Goal: Navigation & Orientation: Find specific page/section

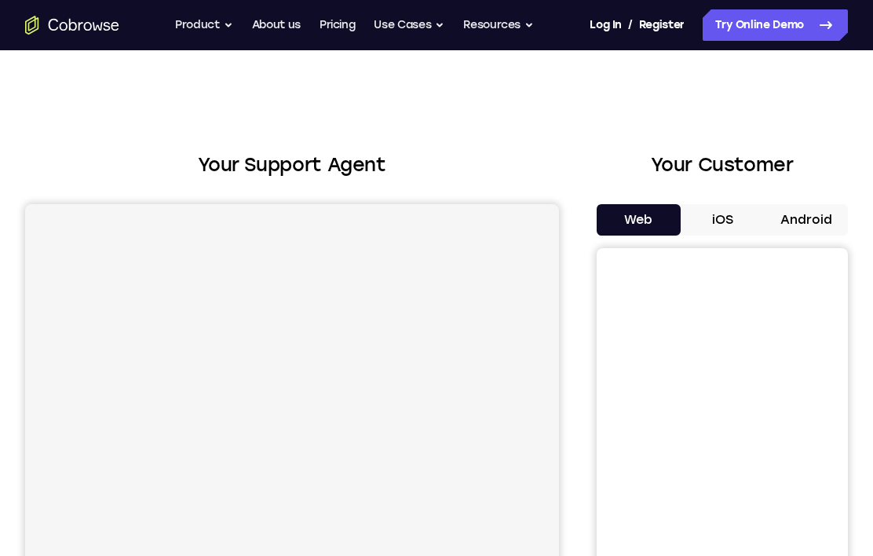
click at [826, 228] on button "Android" at bounding box center [806, 219] width 84 height 31
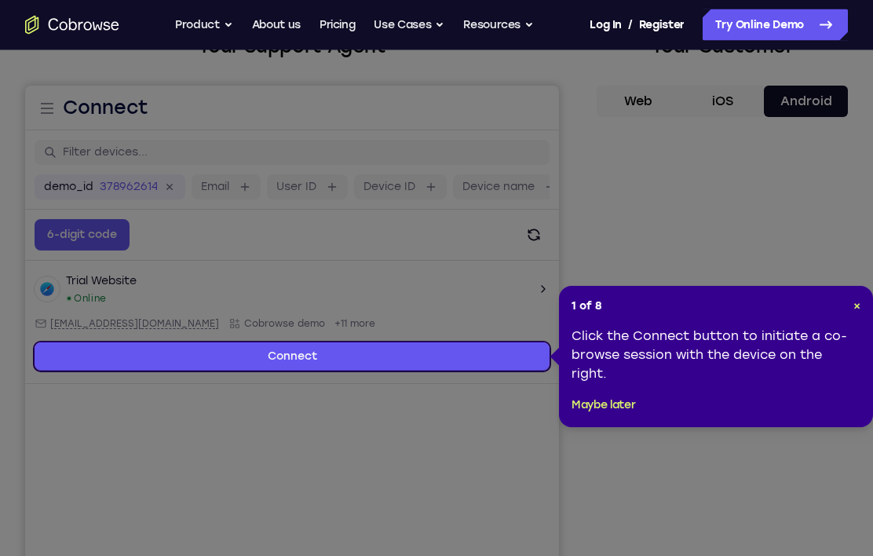
scroll to position [119, 0]
click at [859, 301] on span "×" at bounding box center [856, 305] width 7 height 13
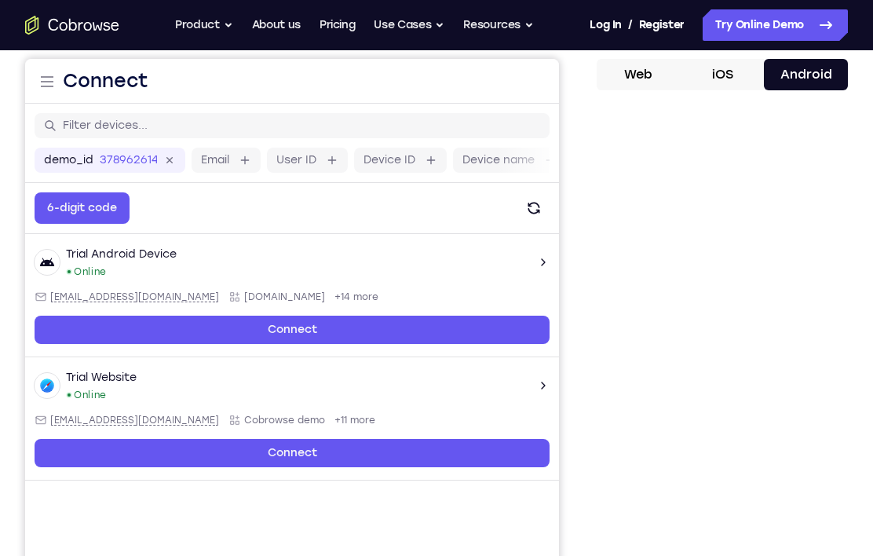
scroll to position [144, 0]
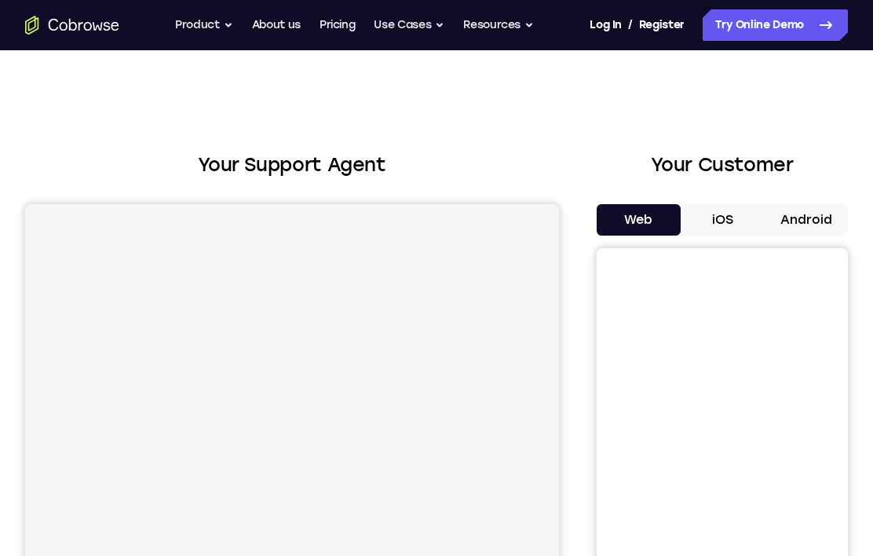
click at [835, 217] on button "Android" at bounding box center [806, 219] width 84 height 31
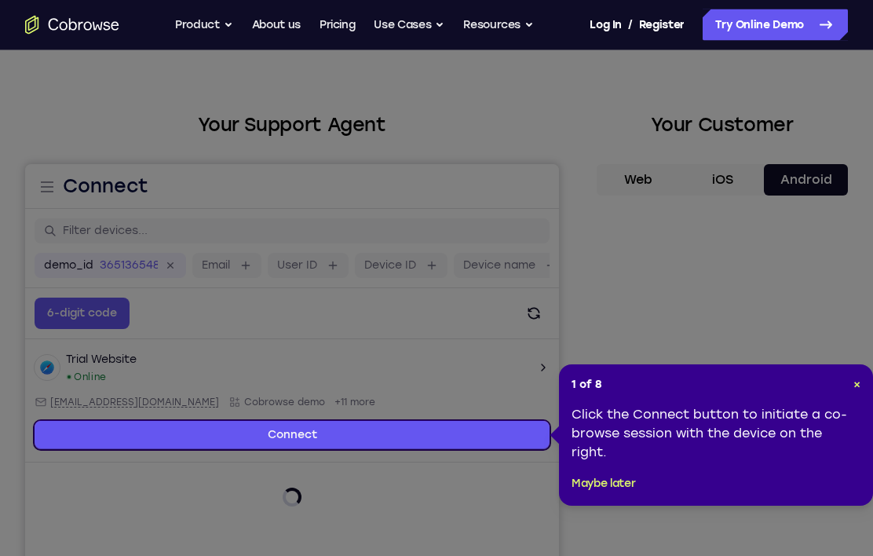
scroll to position [40, 0]
click at [854, 389] on span "×" at bounding box center [856, 384] width 7 height 13
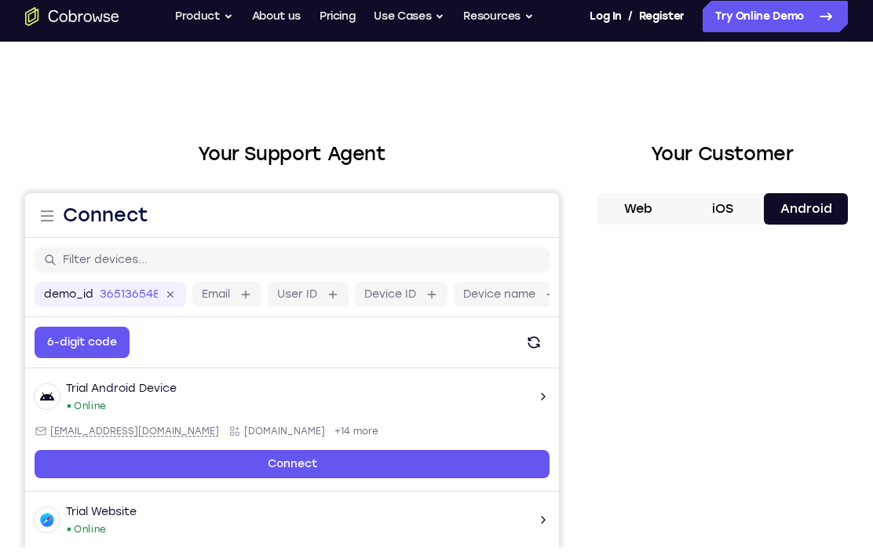
scroll to position [0, 0]
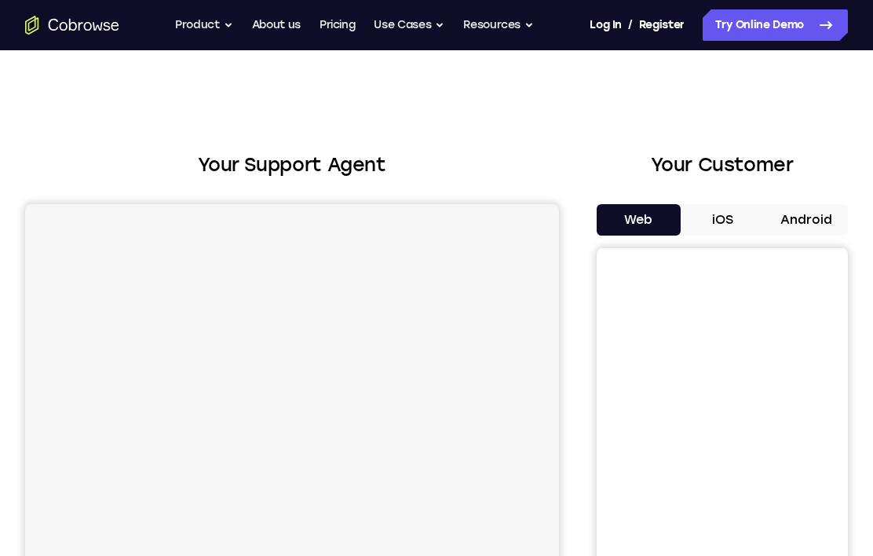
click at [814, 223] on button "Android" at bounding box center [806, 219] width 84 height 31
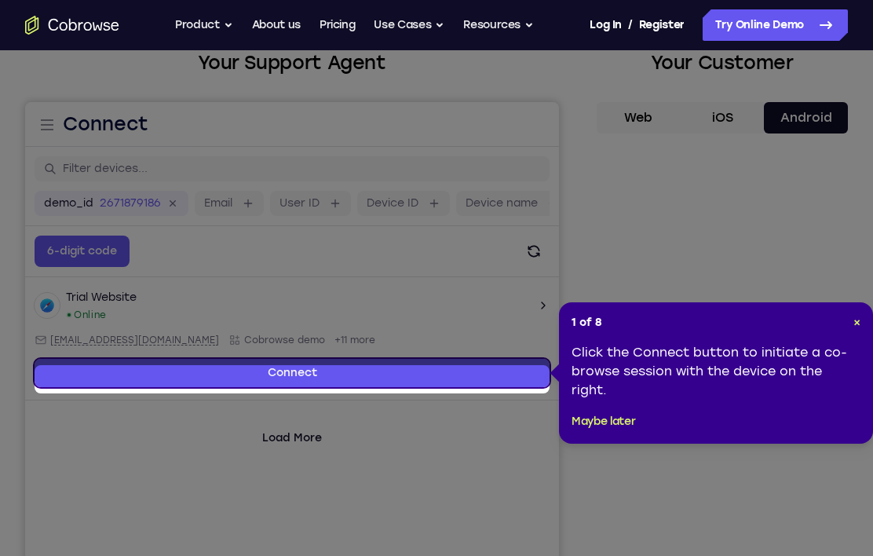
scroll to position [104, 0]
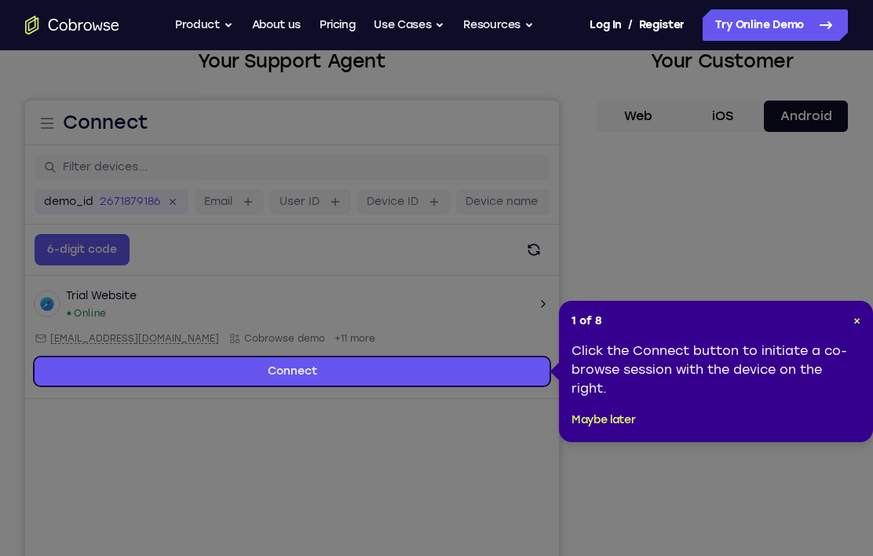
click at [856, 316] on span "×" at bounding box center [856, 320] width 7 height 13
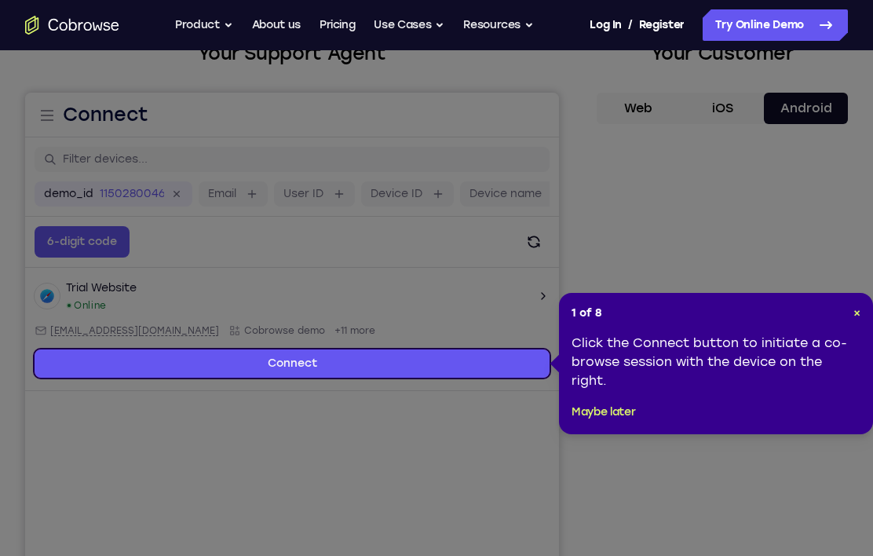
click at [859, 305] on button "×" at bounding box center [856, 313] width 7 height 16
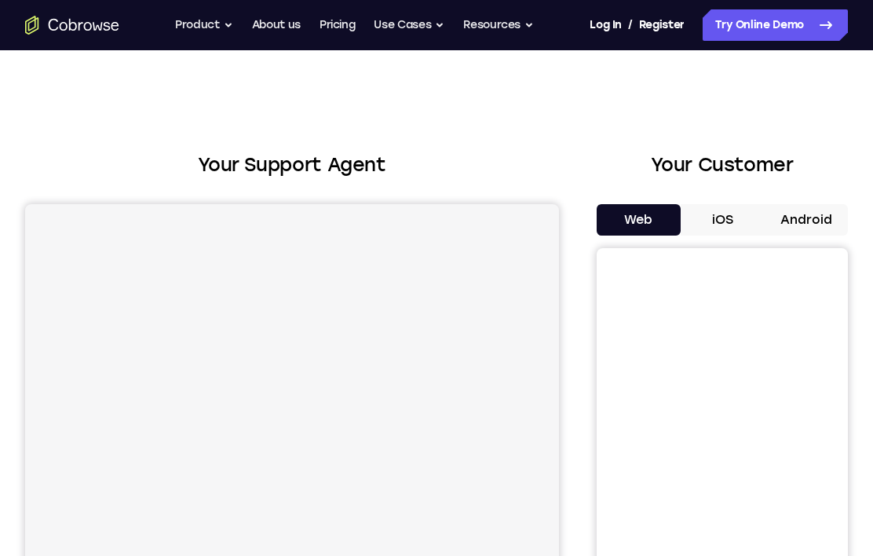
click at [805, 225] on button "Android" at bounding box center [806, 219] width 84 height 31
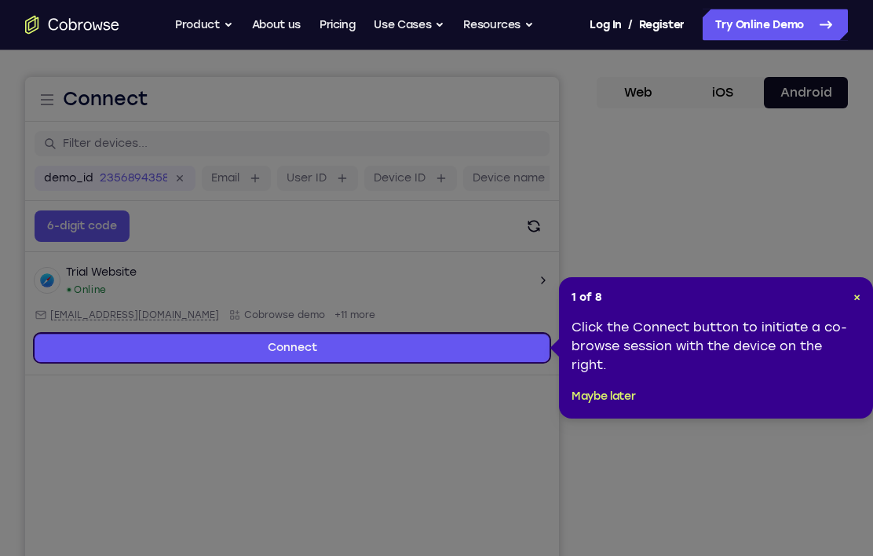
scroll to position [126, 0]
click at [854, 307] on div "1 of 8 × Click the Connect button to initiate a co-browse session with the devi…" at bounding box center [716, 348] width 314 height 141
click at [866, 297] on div "1 of 8 × Click the Connect button to initiate a co-browse session with the devi…" at bounding box center [716, 348] width 314 height 141
click at [856, 296] on span "×" at bounding box center [856, 297] width 7 height 13
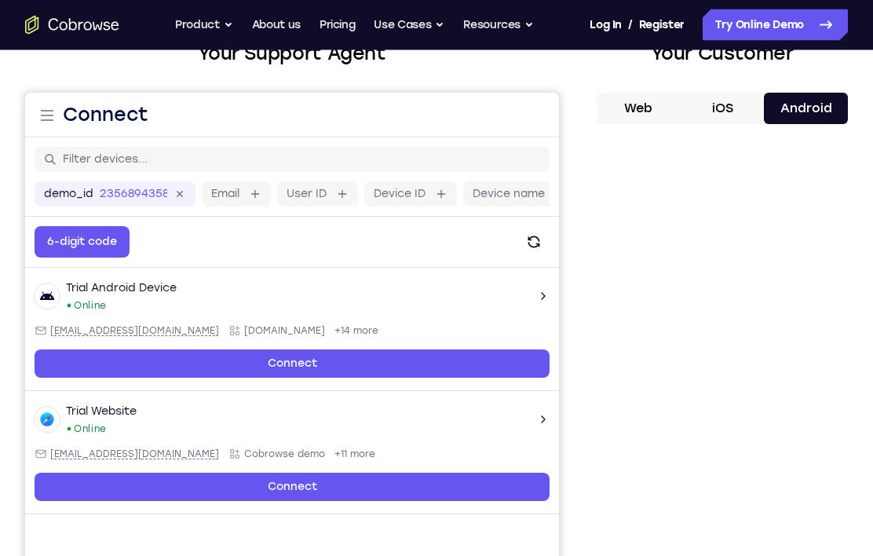
scroll to position [111, 0]
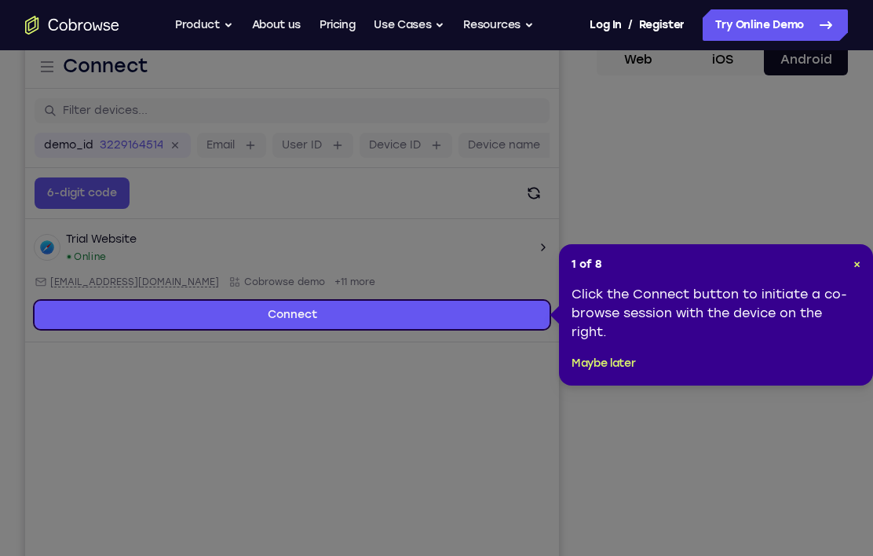
click at [863, 259] on div "1 of 8 × Click the Connect button to initiate a co-browse session with the devi…" at bounding box center [716, 314] width 314 height 141
click at [859, 268] on span "×" at bounding box center [856, 263] width 7 height 13
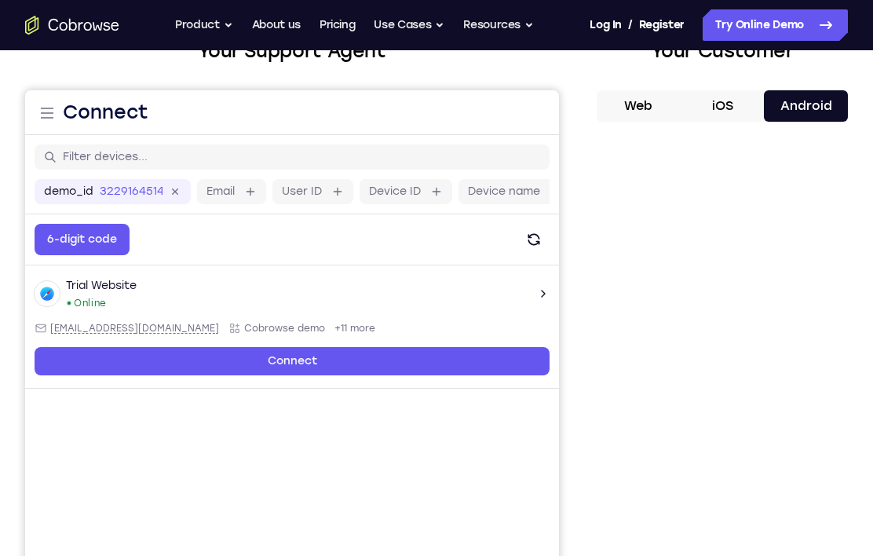
scroll to position [129, 0]
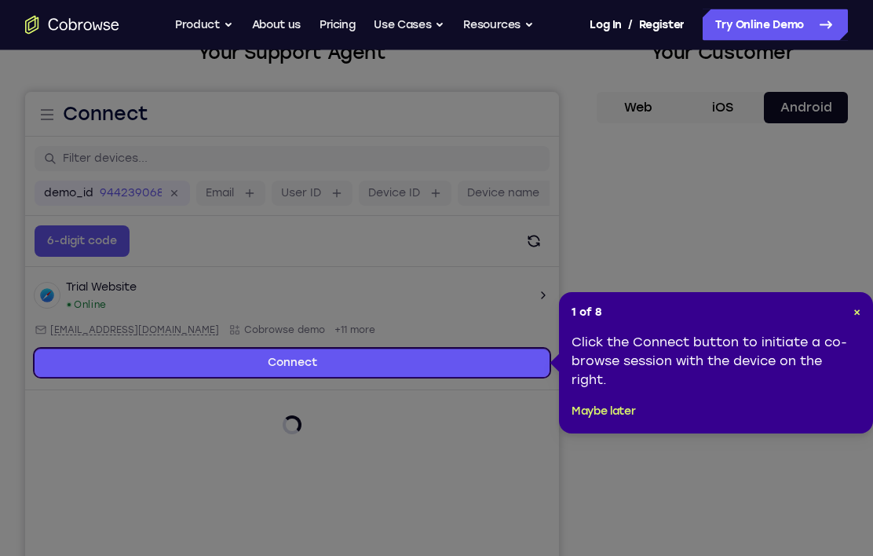
scroll to position [111, 0]
click at [854, 310] on span "×" at bounding box center [856, 312] width 7 height 13
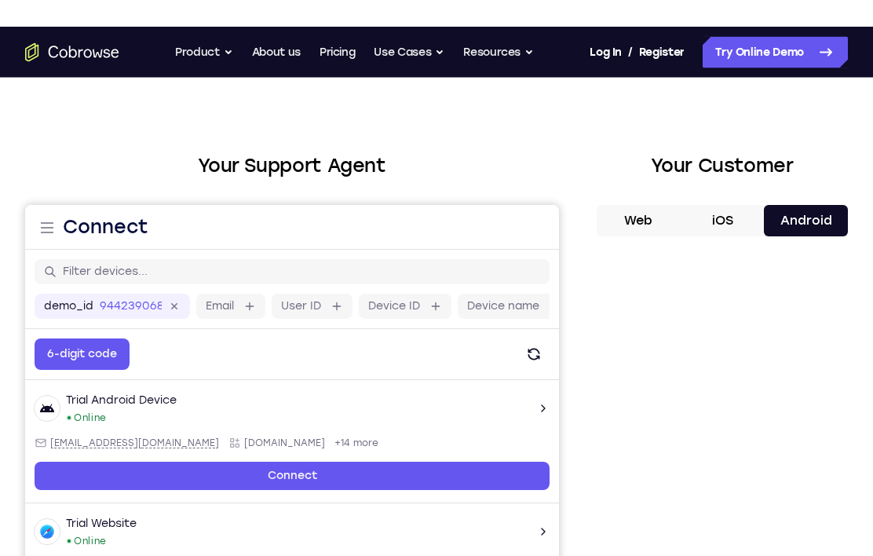
scroll to position [0, 0]
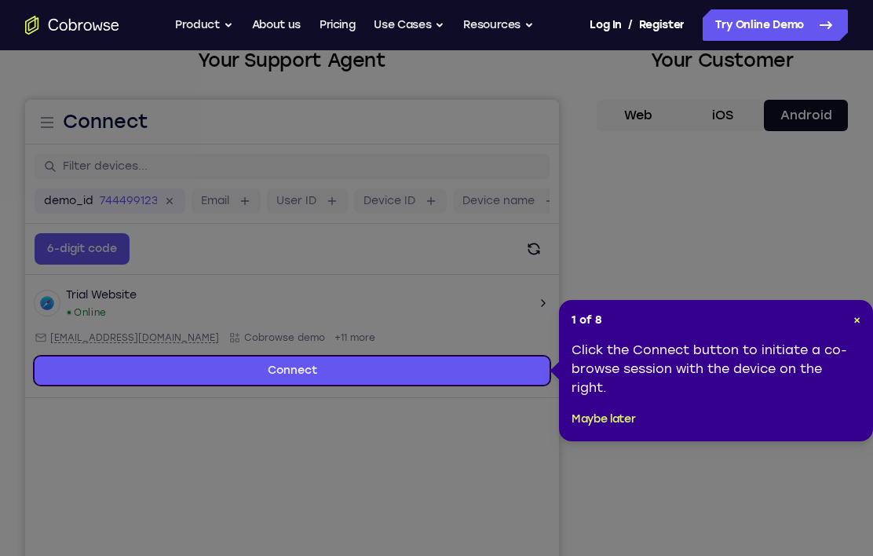
click at [859, 321] on span "×" at bounding box center [856, 319] width 7 height 13
